Goal: Book appointment/travel/reservation

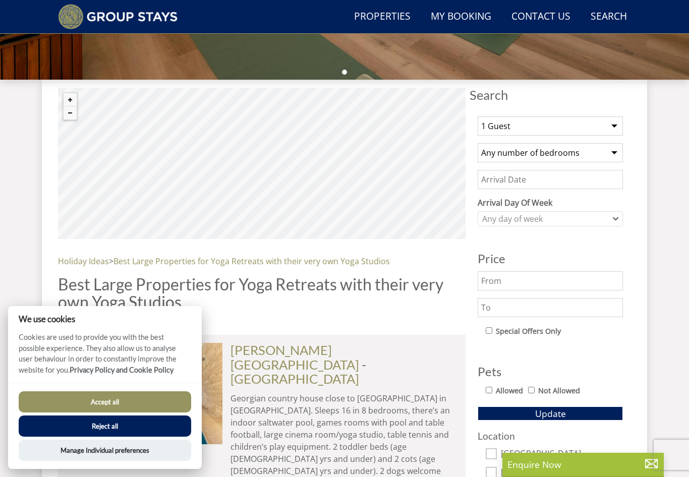
scroll to position [375, 0]
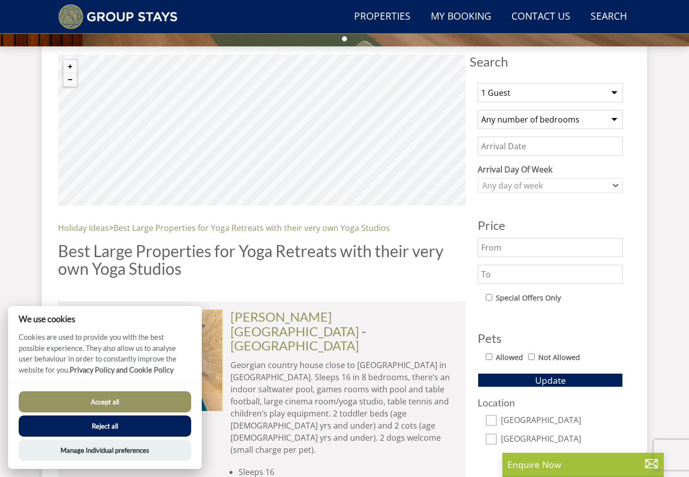
click at [83, 437] on button "Reject all" at bounding box center [105, 426] width 173 height 21
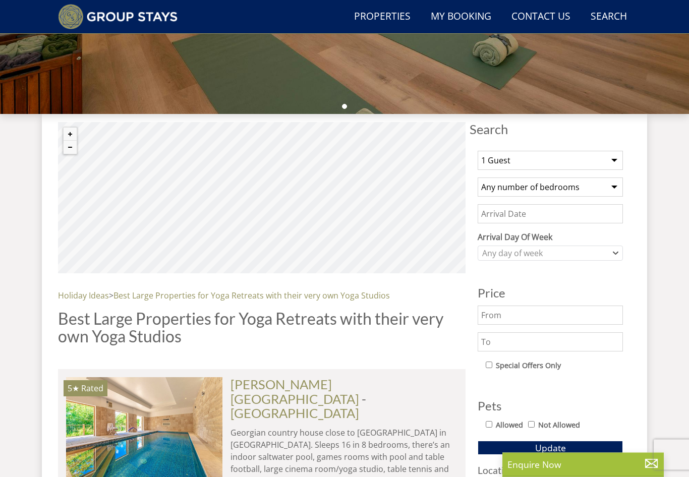
scroll to position [309, 0]
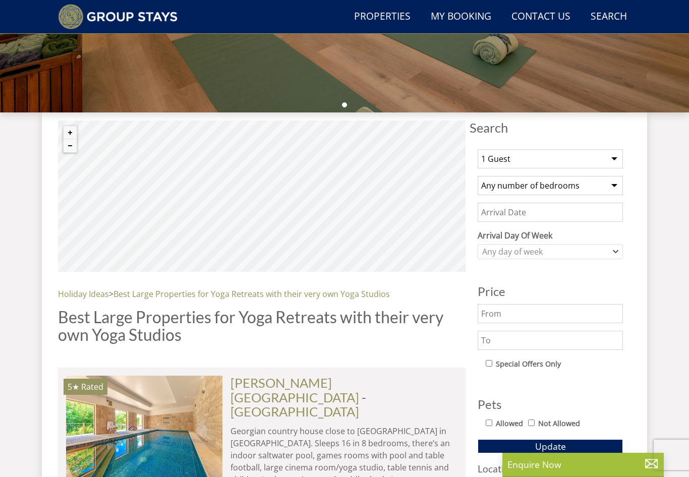
click at [613, 163] on select "1 Guest 2 Guests 3 Guests 4 Guests 5 Guests 6 Guests 7 Guests 8 Guests 9 Guests…" at bounding box center [550, 158] width 145 height 19
select select "10"
click at [619, 189] on select "Any number of bedrooms 1 Bedroom 2 Bedrooms 3 Bedrooms 4 Bedrooms 5 Bedrooms 6 …" at bounding box center [550, 185] width 145 height 19
select select "10"
click at [614, 253] on icon "Combobox" at bounding box center [616, 252] width 6 height 6
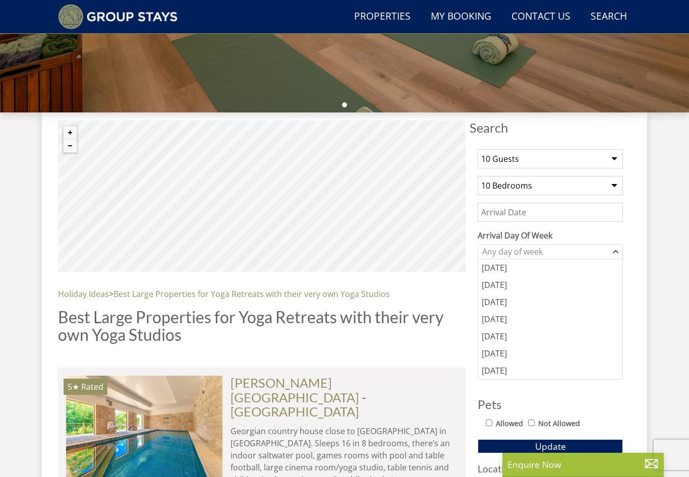
click at [487, 269] on div "[DATE]" at bounding box center [550, 267] width 144 height 17
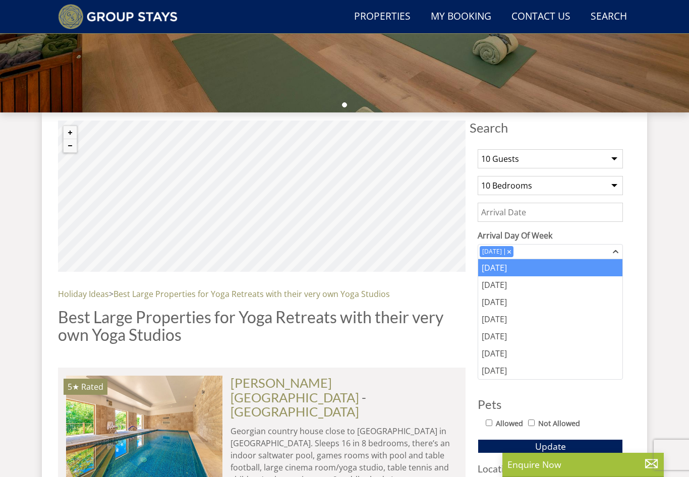
click at [493, 269] on div "[DATE]" at bounding box center [550, 267] width 144 height 17
click at [656, 346] on div "Search Menu Properties My Booking Contact Us 01823 662231 Search Check Availabi…" at bounding box center [344, 426] width 689 height 1402
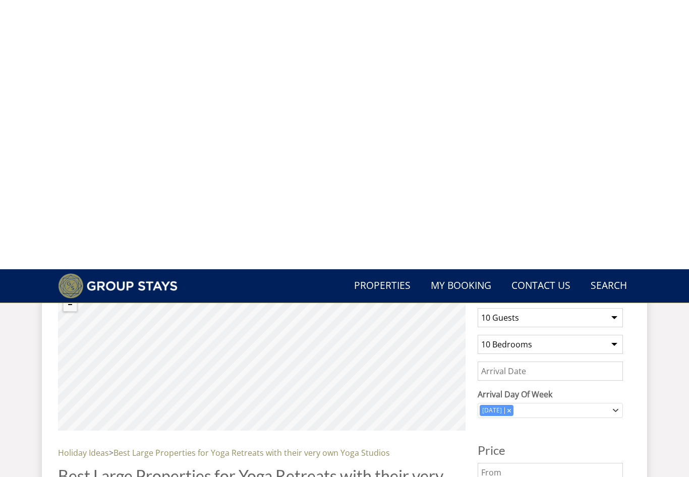
scroll to position [0, 0]
